Goal: Information Seeking & Learning: Learn about a topic

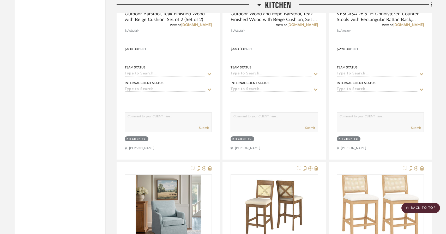
scroll to position [913, 0]
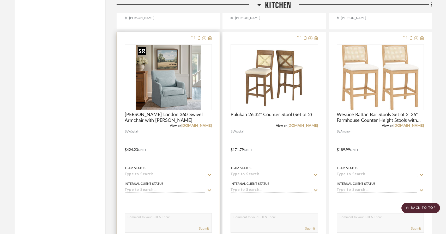
click at [0, 0] on img at bounding box center [0, 0] width 0 height 0
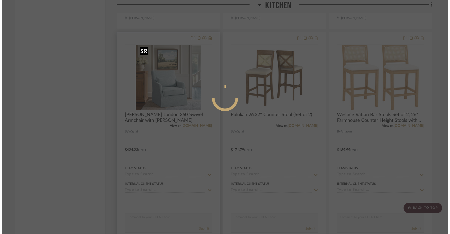
scroll to position [0, 0]
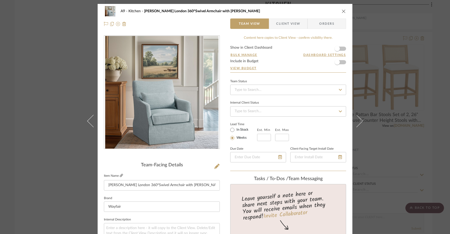
click at [120, 175] on icon at bounding box center [121, 175] width 3 height 3
click at [343, 11] on icon "close" at bounding box center [343, 11] width 4 height 4
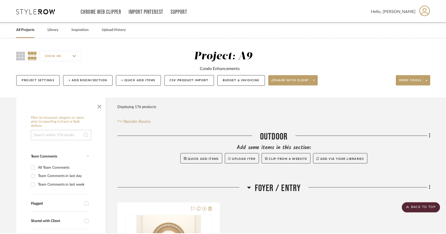
scroll to position [913, 0]
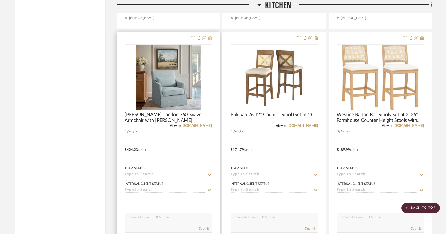
click at [211, 37] on icon at bounding box center [210, 38] width 4 height 4
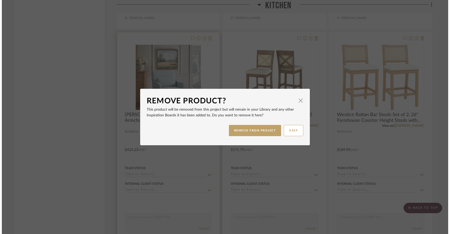
scroll to position [0, 0]
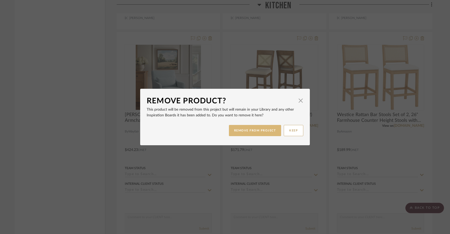
click at [248, 132] on button "REMOVE FROM PROJECT" at bounding box center [255, 130] width 52 height 11
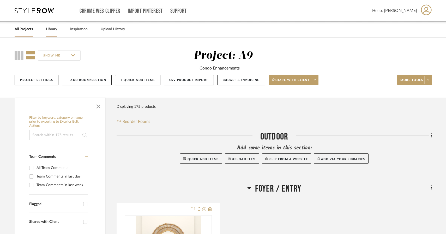
click at [54, 30] on link "Library" at bounding box center [51, 29] width 11 height 7
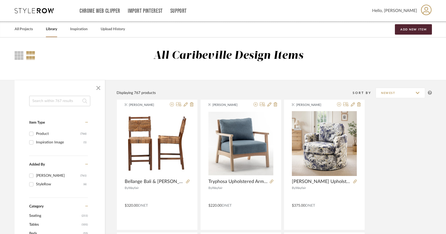
click at [68, 99] on input at bounding box center [59, 101] width 61 height 10
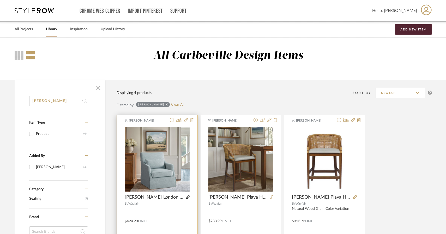
type input "Martha"
click at [189, 198] on icon at bounding box center [188, 198] width 4 height 4
click at [192, 119] on icon at bounding box center [192, 120] width 4 height 4
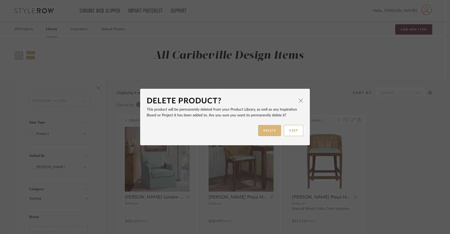
click at [261, 134] on button "DELETE" at bounding box center [269, 130] width 23 height 11
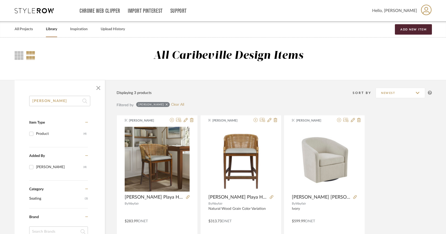
click at [53, 30] on link "Library" at bounding box center [51, 29] width 11 height 7
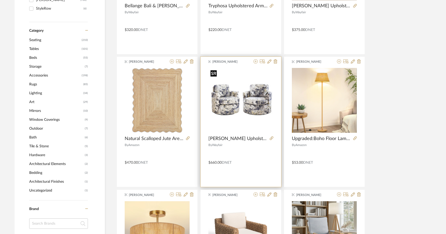
scroll to position [209, 0]
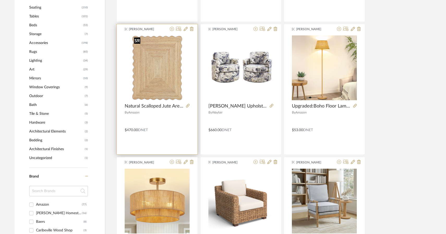
click at [140, 67] on div at bounding box center [157, 69] width 65 height 69
click at [187, 106] on icon at bounding box center [188, 106] width 4 height 4
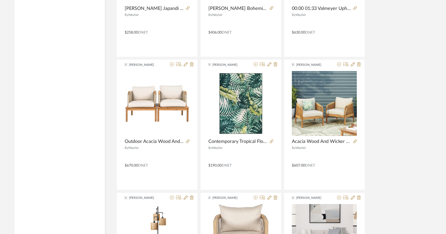
scroll to position [1382, 0]
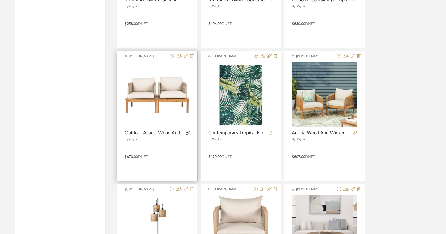
click at [186, 133] on icon at bounding box center [188, 133] width 4 height 4
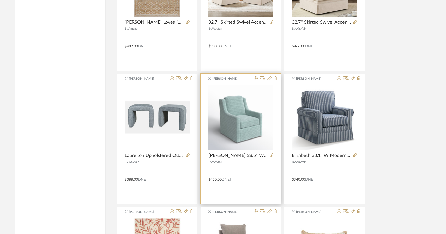
scroll to position [965, 0]
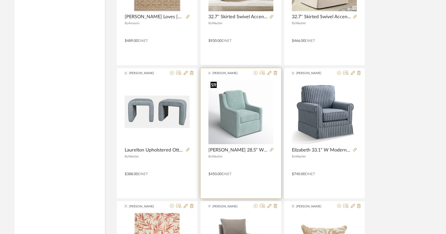
click at [227, 128] on img "0" at bounding box center [240, 112] width 65 height 65
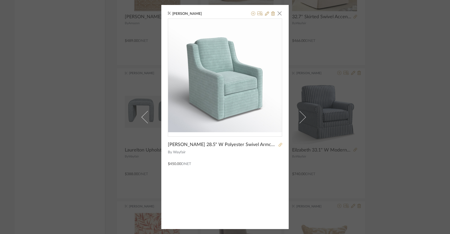
click at [278, 146] on icon at bounding box center [280, 145] width 4 height 4
click at [276, 12] on span "button" at bounding box center [279, 13] width 10 height 10
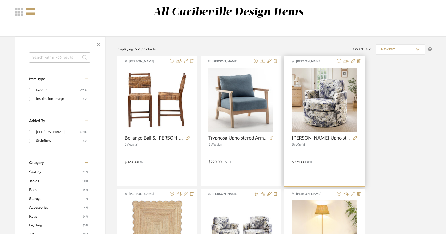
scroll to position [52, 0]
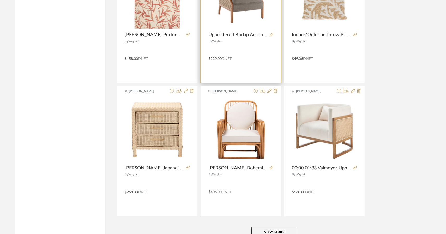
scroll to position [1251, 0]
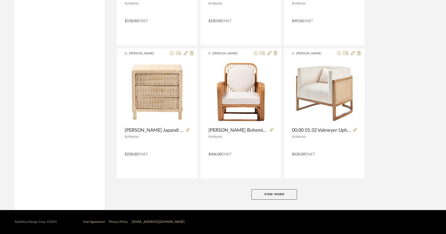
click at [284, 193] on button "View More" at bounding box center [274, 195] width 46 height 10
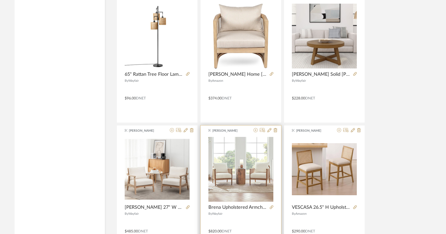
scroll to position [1643, 0]
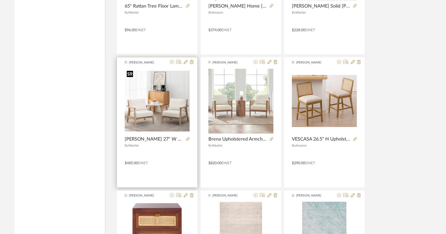
click at [165, 114] on img "0" at bounding box center [157, 101] width 65 height 65
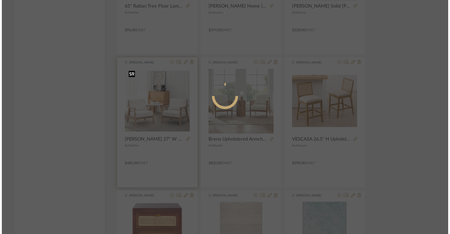
scroll to position [0, 0]
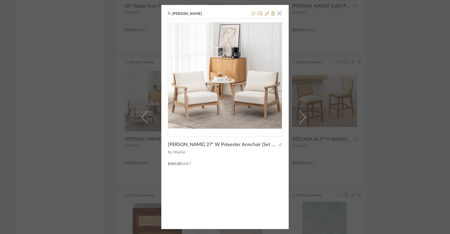
click at [278, 144] on icon at bounding box center [280, 145] width 4 height 4
click at [277, 16] on span "button" at bounding box center [279, 13] width 10 height 10
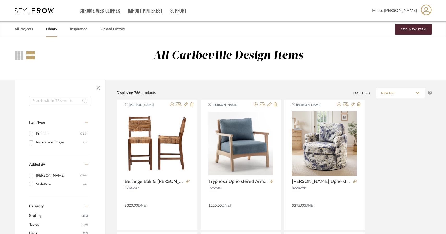
click at [47, 100] on input at bounding box center [59, 101] width 61 height 10
type input "[PERSON_NAME]"
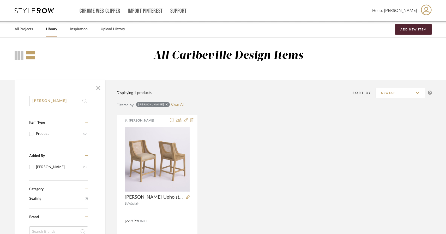
drag, startPoint x: 53, startPoint y: 102, endPoint x: 11, endPoint y: 101, distance: 42.5
click at [11, 101] on div "[PERSON_NAME] Item Type Product (1) Added By [PERSON_NAME] (1) Category Seating…" at bounding box center [223, 230] width 432 height 300
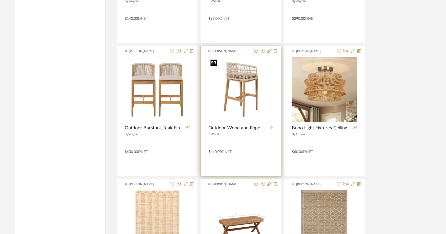
scroll to position [704, 0]
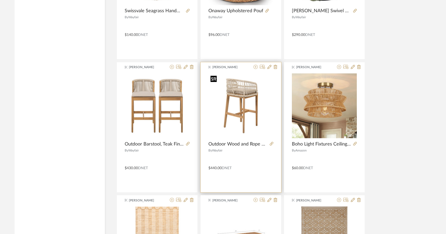
click at [238, 100] on img "0" at bounding box center [240, 106] width 65 height 65
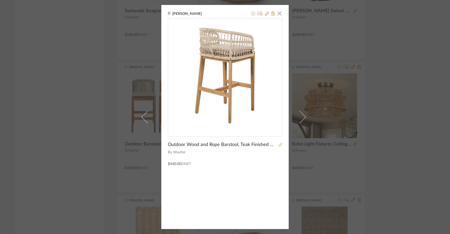
click at [278, 143] on icon at bounding box center [280, 145] width 4 height 4
click at [275, 12] on span "button" at bounding box center [279, 13] width 10 height 10
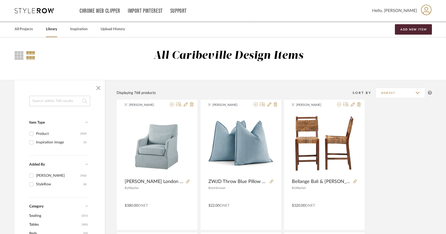
click at [62, 100] on input at bounding box center [59, 101] width 61 height 10
type input "sofa"
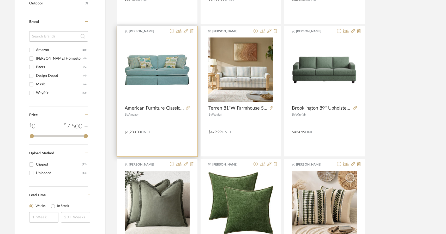
scroll to position [235, 0]
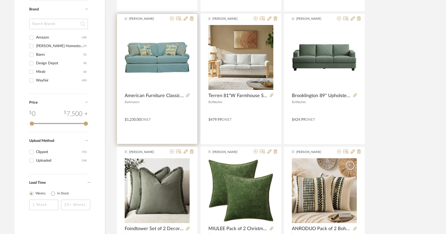
click at [165, 67] on img "0" at bounding box center [157, 57] width 65 height 31
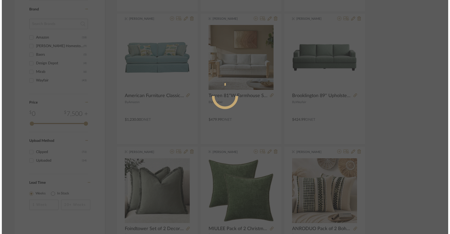
scroll to position [0, 0]
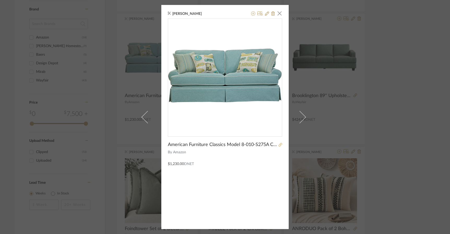
click at [277, 146] on link at bounding box center [279, 145] width 5 height 4
click at [279, 12] on span "button" at bounding box center [279, 13] width 10 height 10
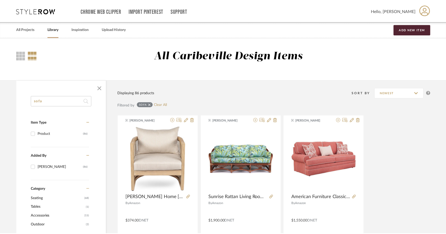
scroll to position [235, 0]
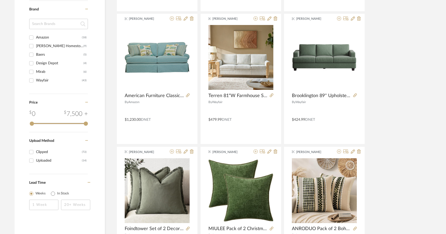
click at [60, 26] on input at bounding box center [58, 24] width 59 height 10
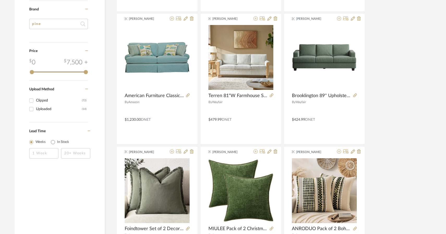
type input "pine"
click at [82, 24] on icon at bounding box center [83, 24] width 5 height 10
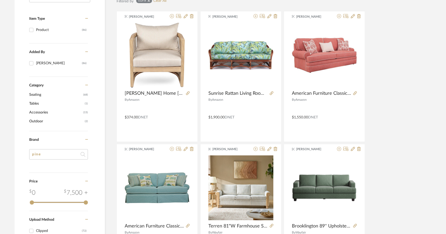
scroll to position [104, 0]
drag, startPoint x: 49, startPoint y: 152, endPoint x: -6, endPoint y: 157, distance: 55.3
click at [0, 130] on html "Chrome Web Clipper Import Pinterest Support All Projects Library Inspiration Up…" at bounding box center [223, 13] width 446 height 234
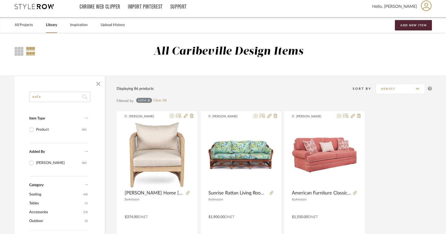
scroll to position [0, 0]
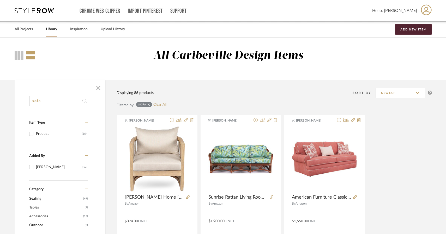
drag, startPoint x: 44, startPoint y: 102, endPoint x: 16, endPoint y: 102, distance: 27.9
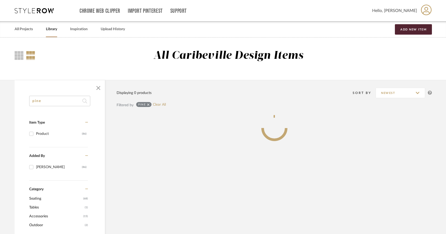
type input "pine"
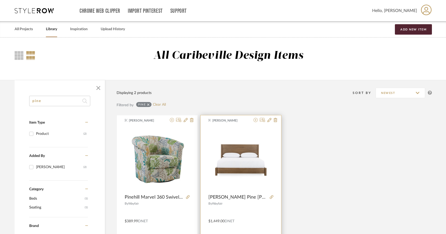
scroll to position [26, 0]
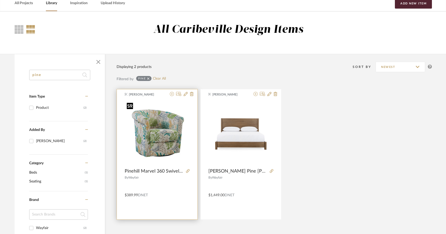
click at [174, 140] on img "0" at bounding box center [157, 133] width 65 height 65
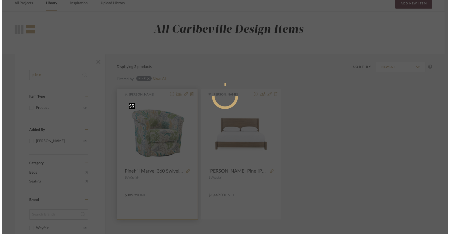
scroll to position [0, 0]
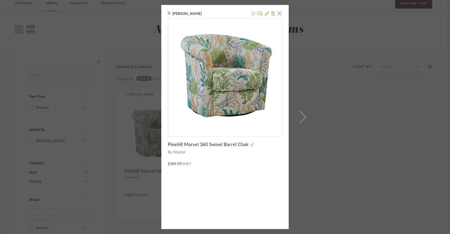
click at [250, 147] on icon at bounding box center [252, 145] width 4 height 4
